Goal: Information Seeking & Learning: Learn about a topic

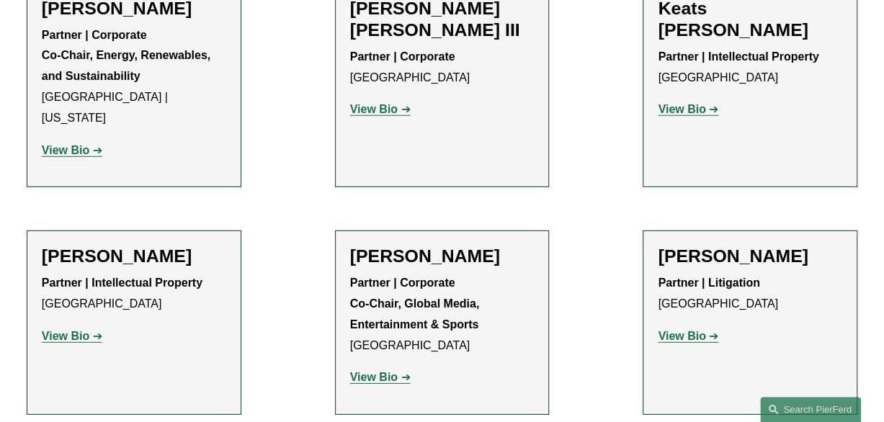
scroll to position [1933, 0]
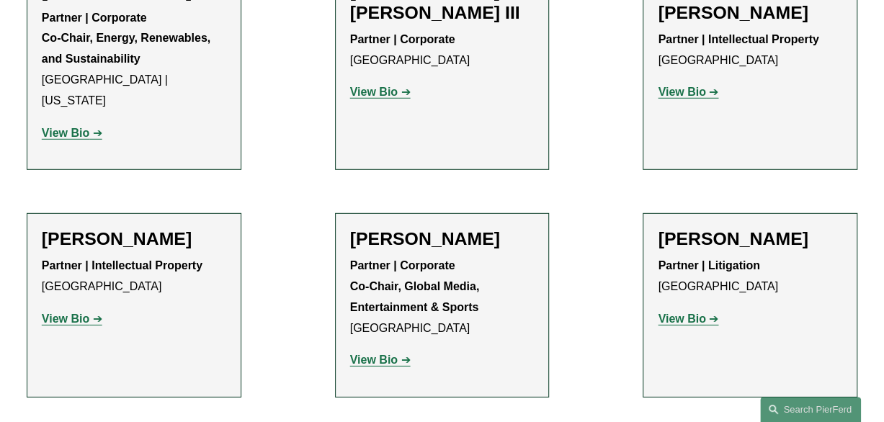
click at [697, 313] on strong "View Bio" at bounding box center [682, 319] width 48 height 12
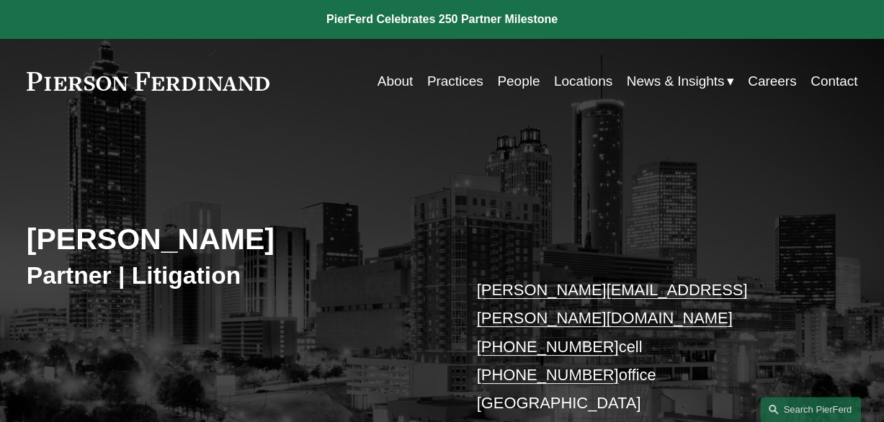
click at [383, 323] on div "[PERSON_NAME] Partner | Litigation [PERSON_NAME][EMAIL_ADDRESS][PERSON_NAME][DO…" at bounding box center [442, 317] width 884 height 332
